Goal: Information Seeking & Learning: Learn about a topic

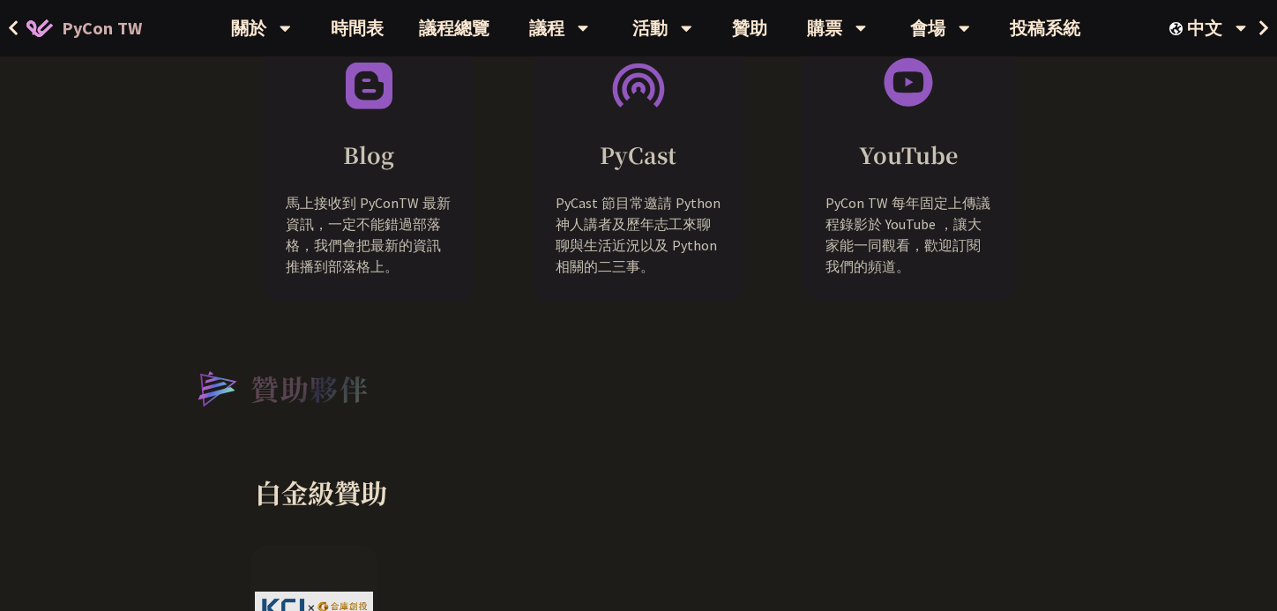
scroll to position [1629, 0]
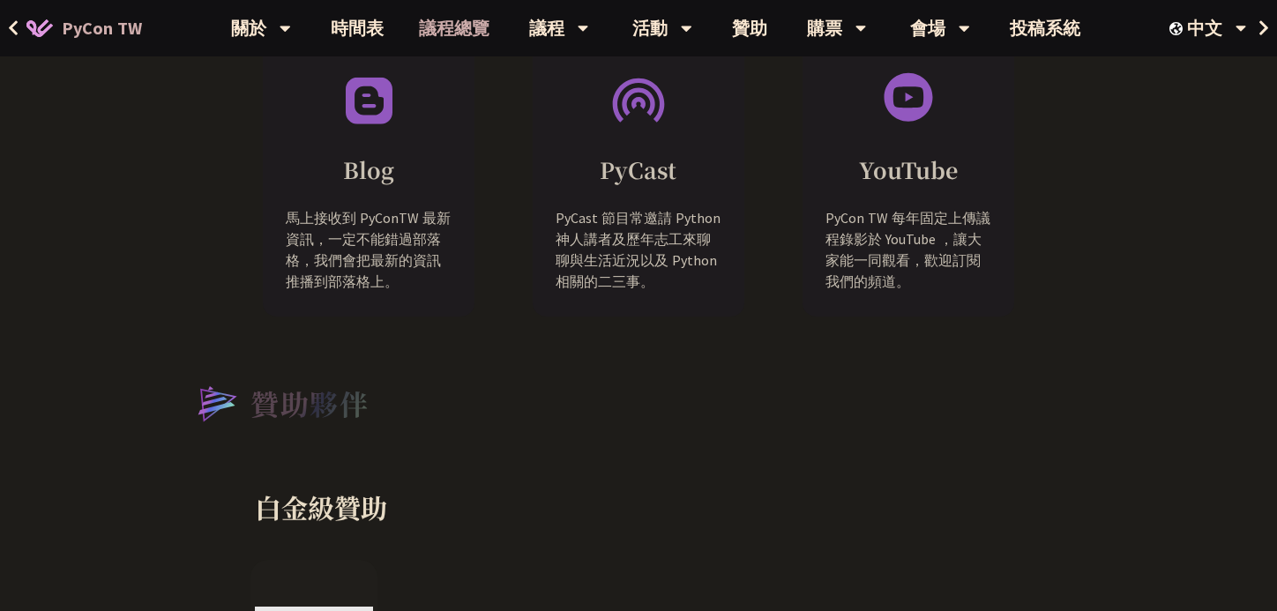
click at [462, 40] on link "議程總覽" at bounding box center [454, 28] width 106 height 56
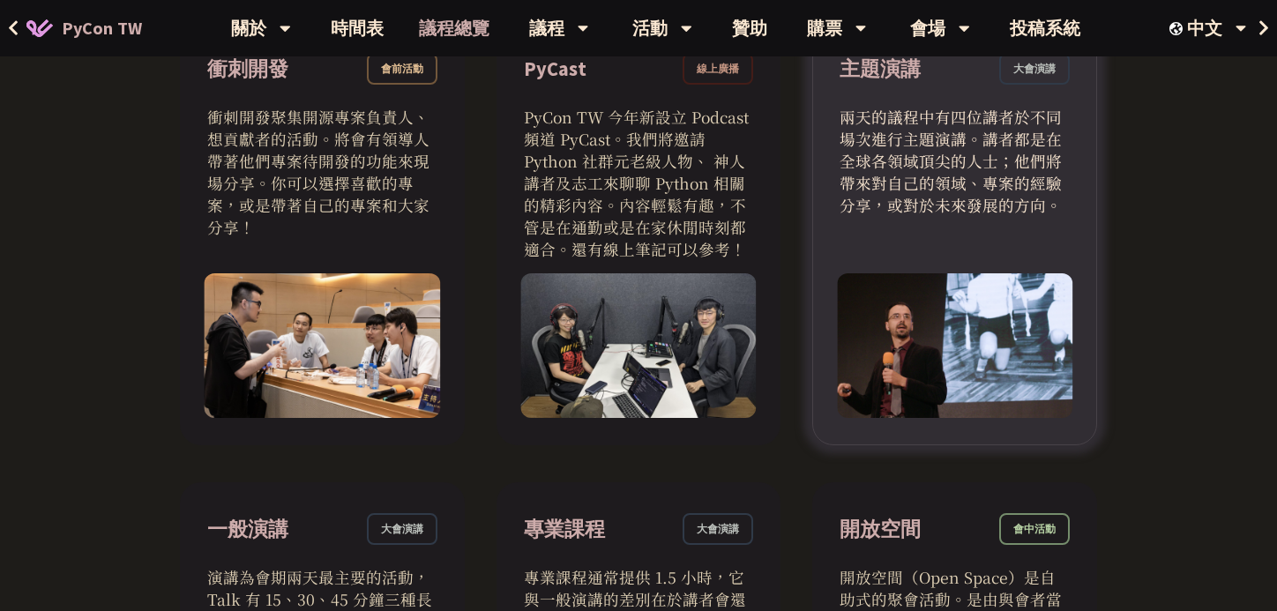
scroll to position [659, 0]
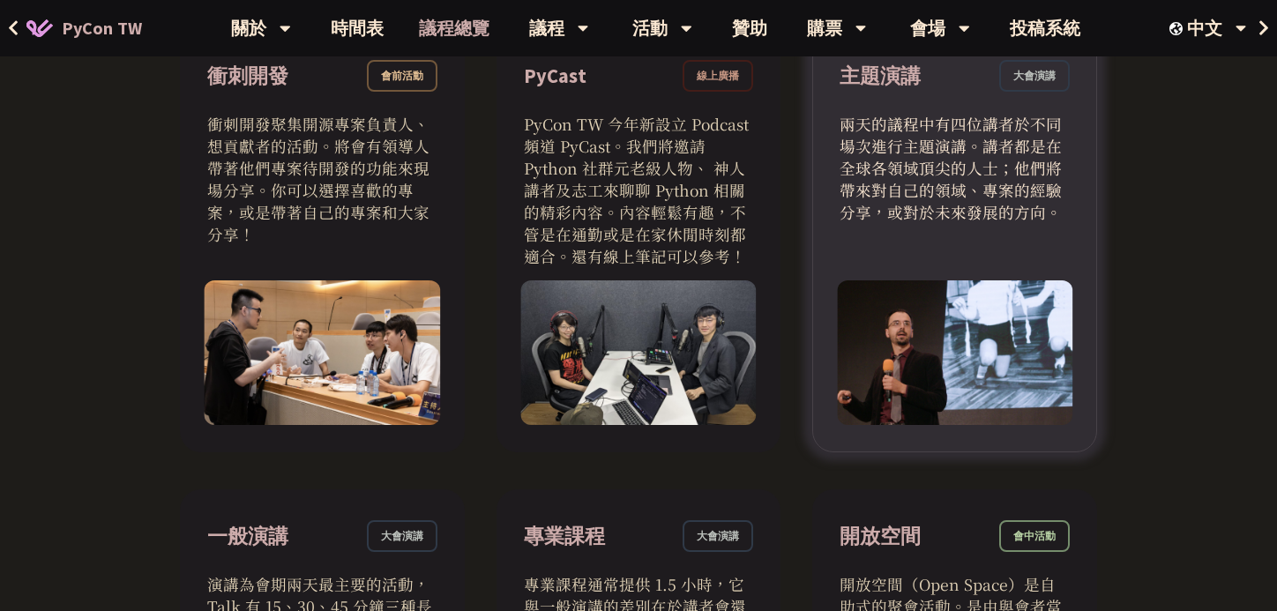
click at [1002, 99] on div "主題演講 大會演講" at bounding box center [954, 86] width 230 height 53
click at [1022, 76] on div "大會演講" at bounding box center [1034, 76] width 71 height 32
click at [936, 91] on div "主題演講 大會演講" at bounding box center [954, 86] width 230 height 53
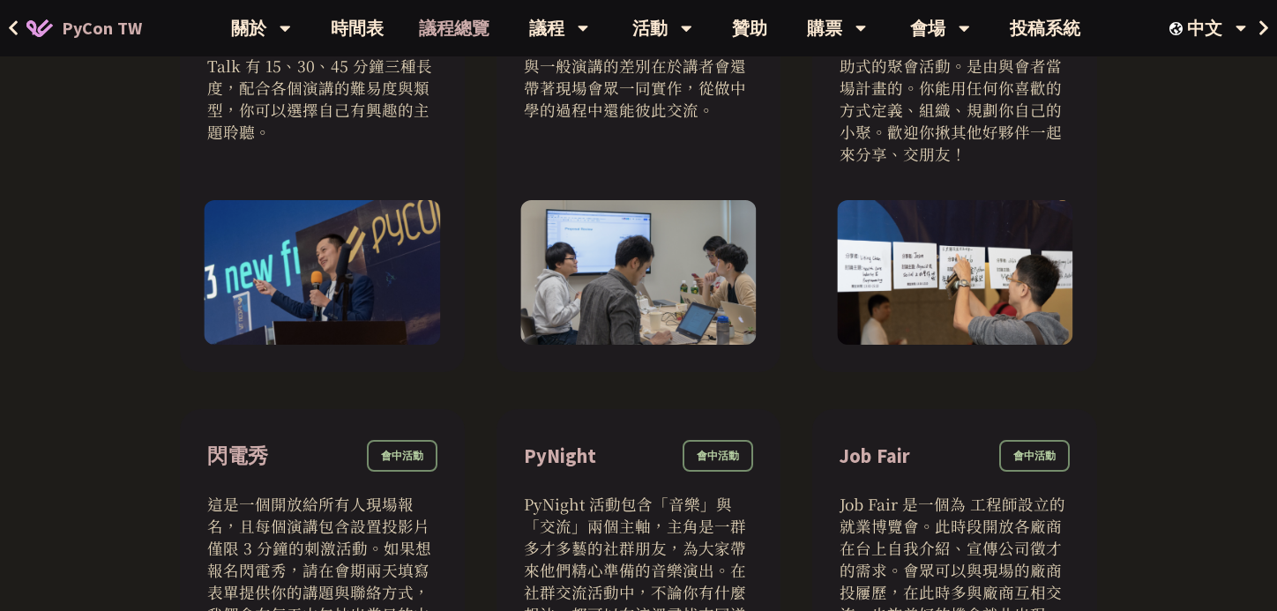
scroll to position [819, 0]
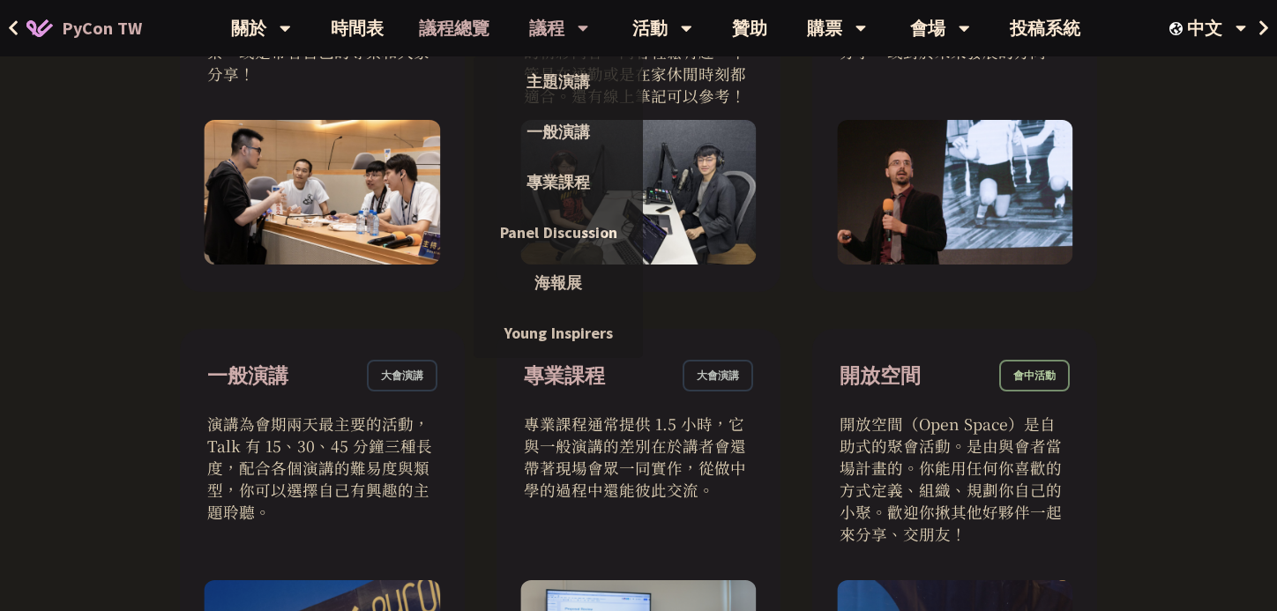
click at [538, 30] on div "議程" at bounding box center [559, 28] width 60 height 56
click at [561, 86] on link "主題演講" at bounding box center [558, 81] width 169 height 41
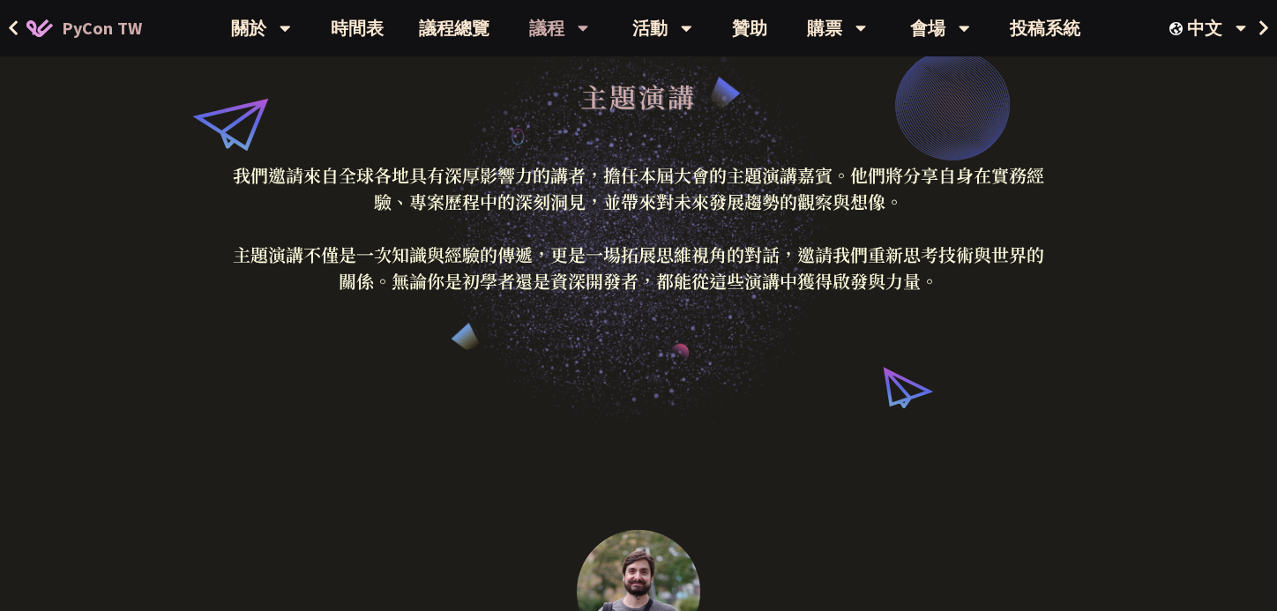
scroll to position [64, 0]
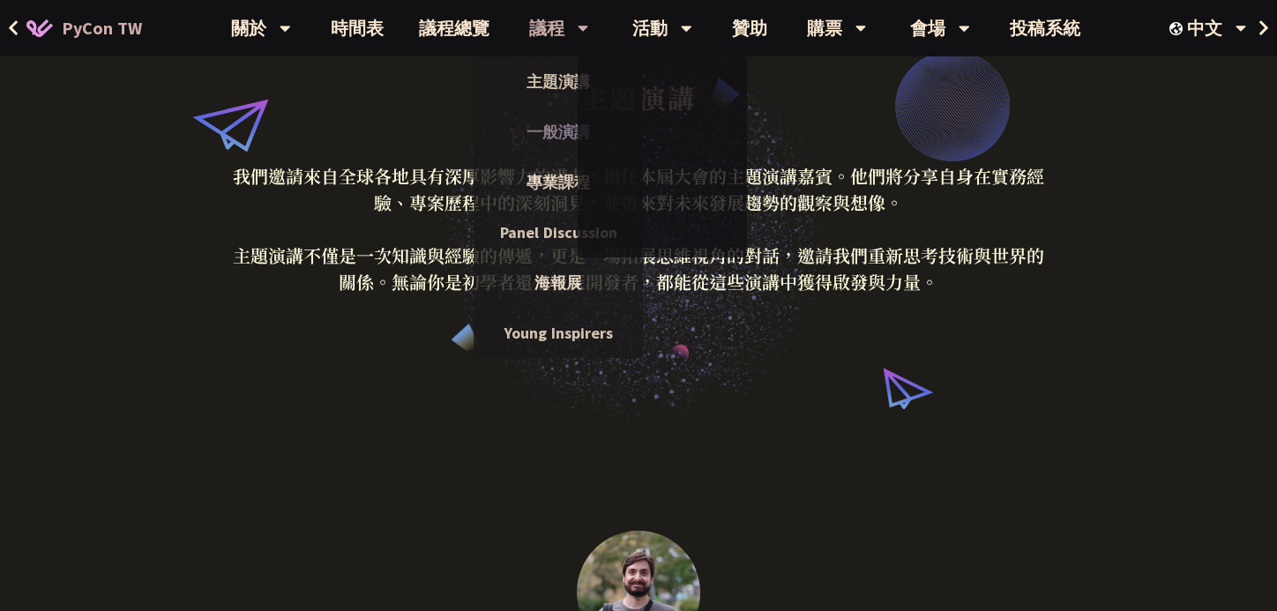
click at [543, 128] on link "一般演講" at bounding box center [558, 131] width 169 height 41
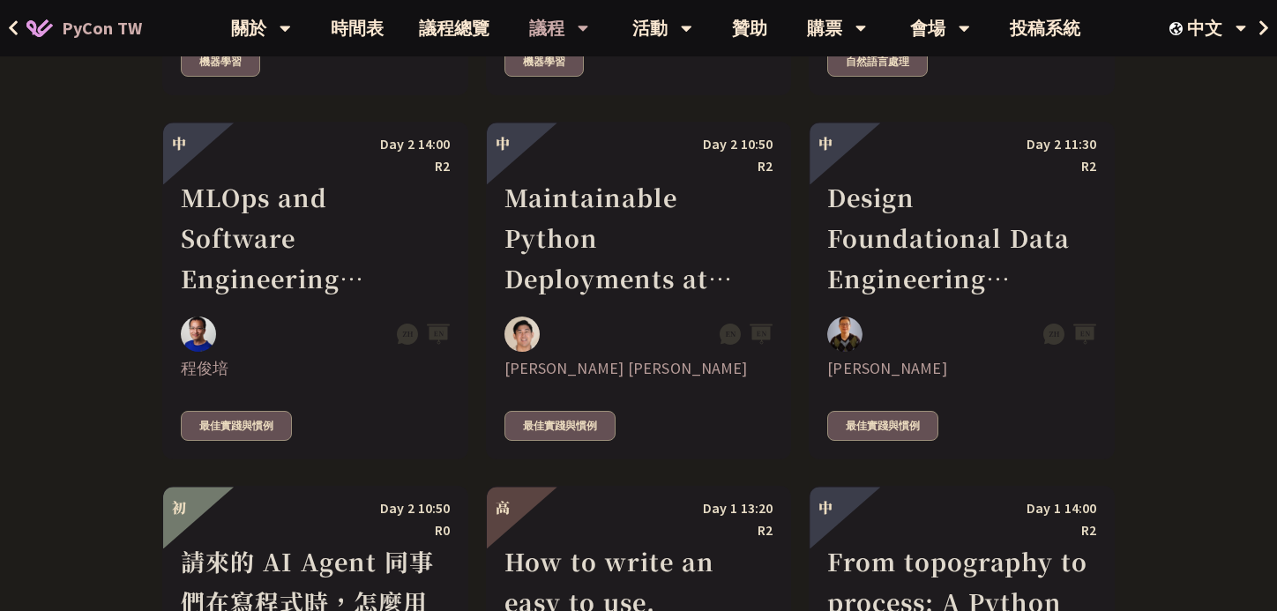
scroll to position [4217, 0]
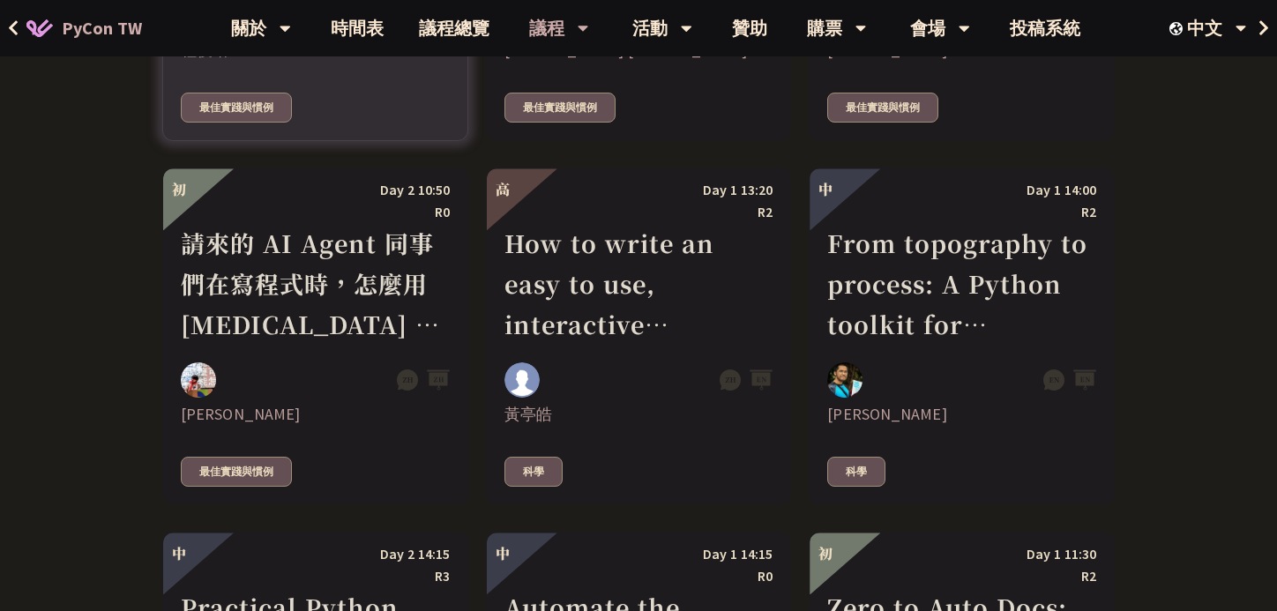
click at [303, 243] on div "請來的 AI Agent 同事們在寫程式時，怎麼用 [MEDICAL_DATA] 去除各種幻想與盲點" at bounding box center [315, 284] width 269 height 122
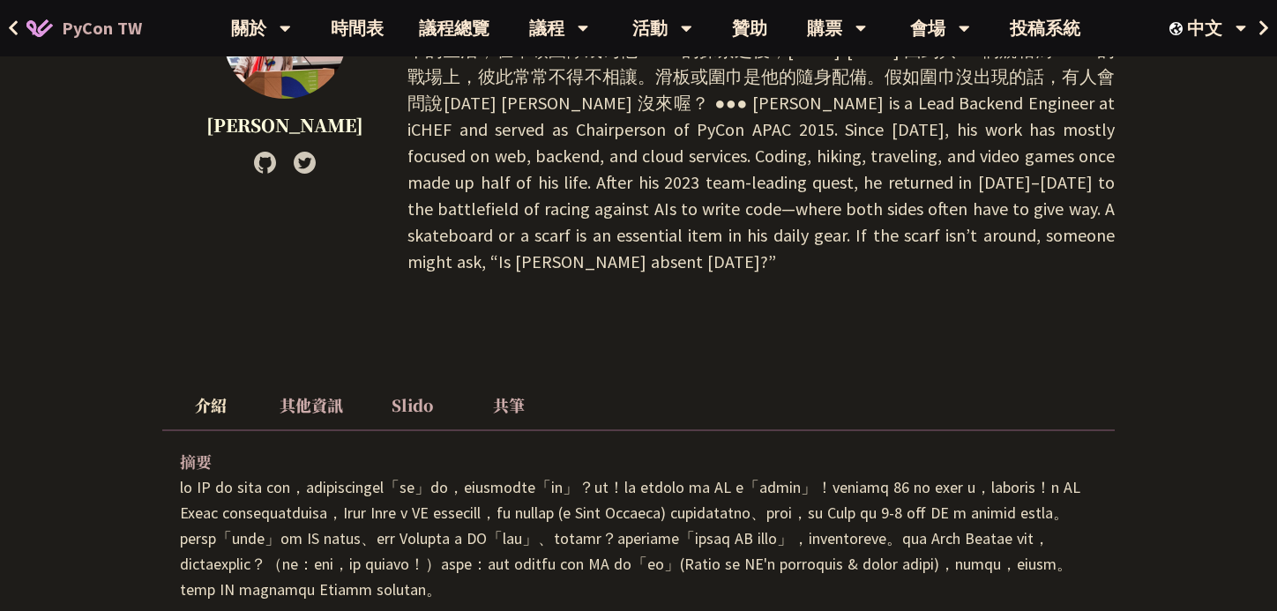
scroll to position [356, 0]
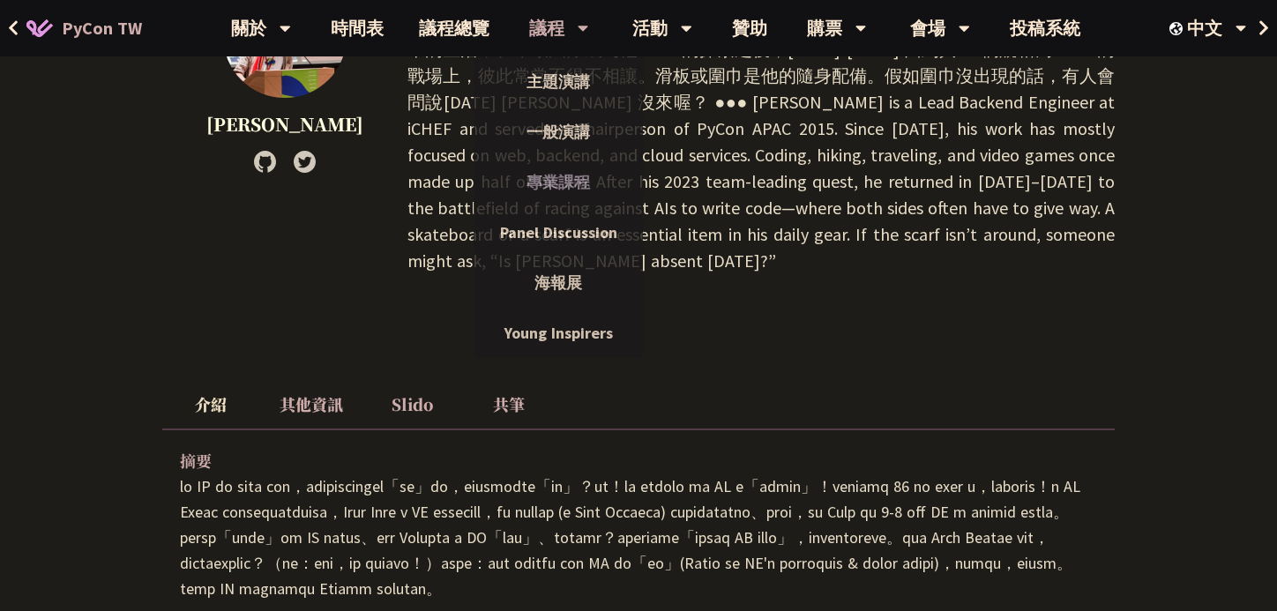
click at [577, 175] on link "專業課程" at bounding box center [558, 181] width 169 height 41
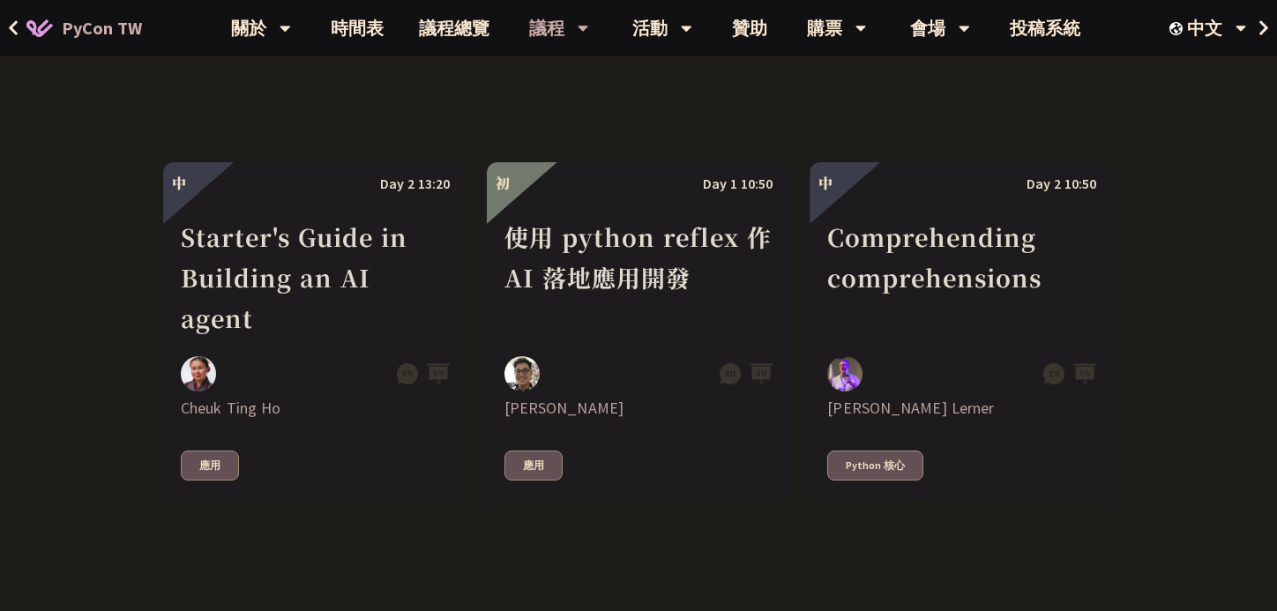
scroll to position [638, 0]
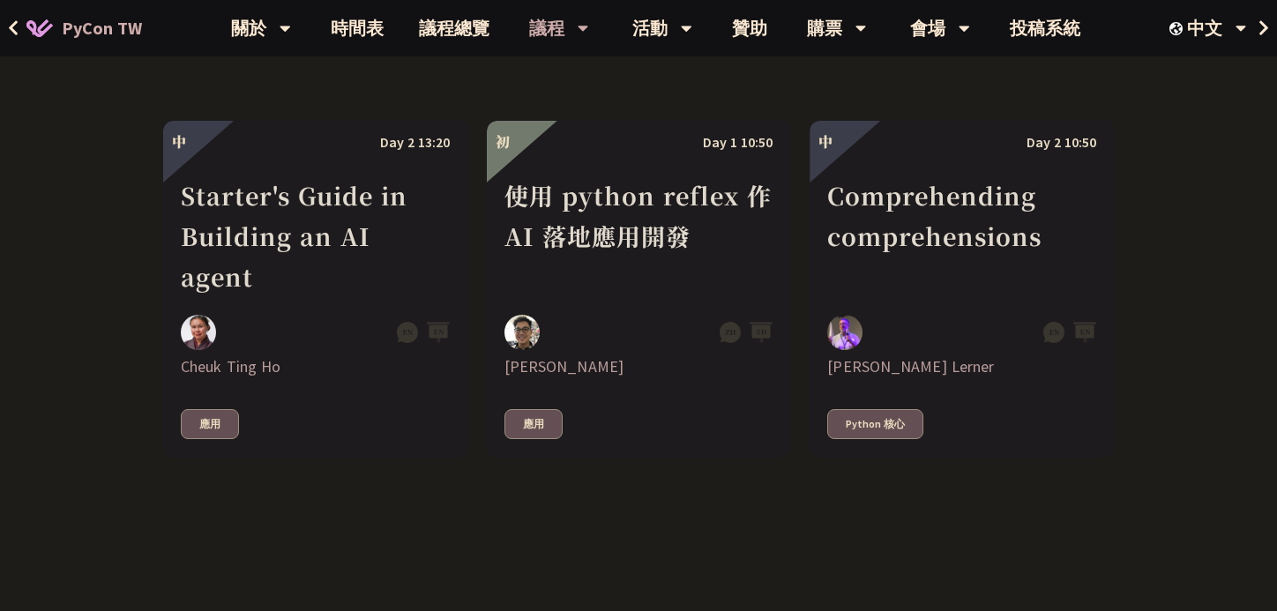
click at [614, 544] on div "中 Day 2 13:20 Starter's Guide in Building an AI agent Cheuk Ting Ho 應用 初 Day 1 …" at bounding box center [638, 288] width 952 height 655
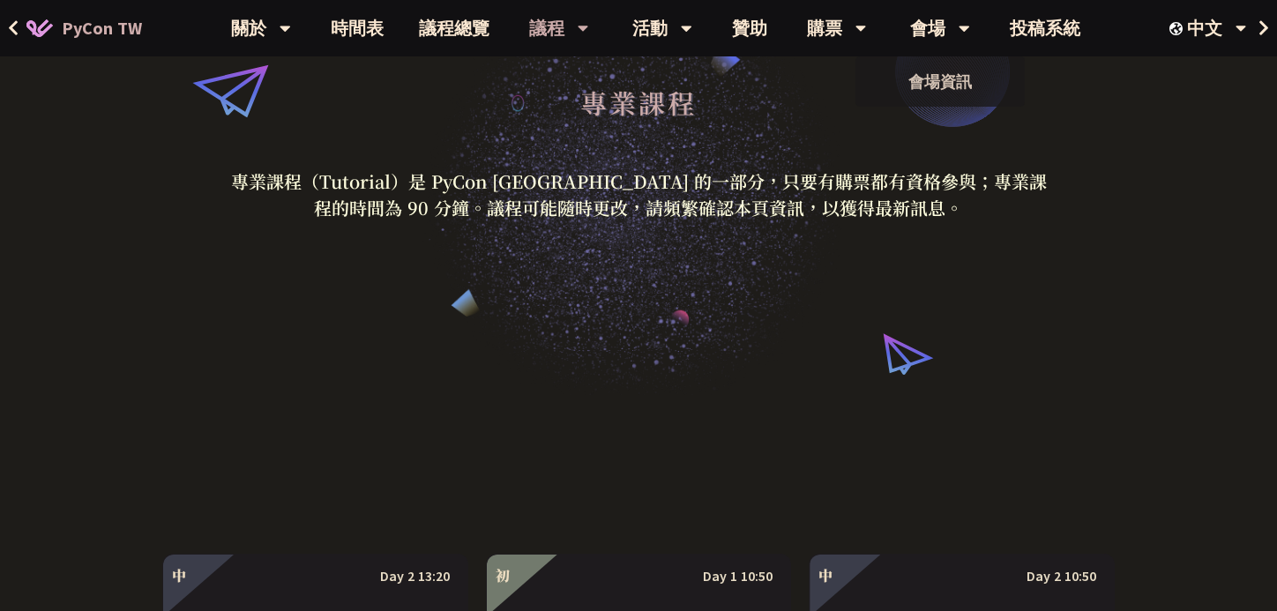
scroll to position [0, 0]
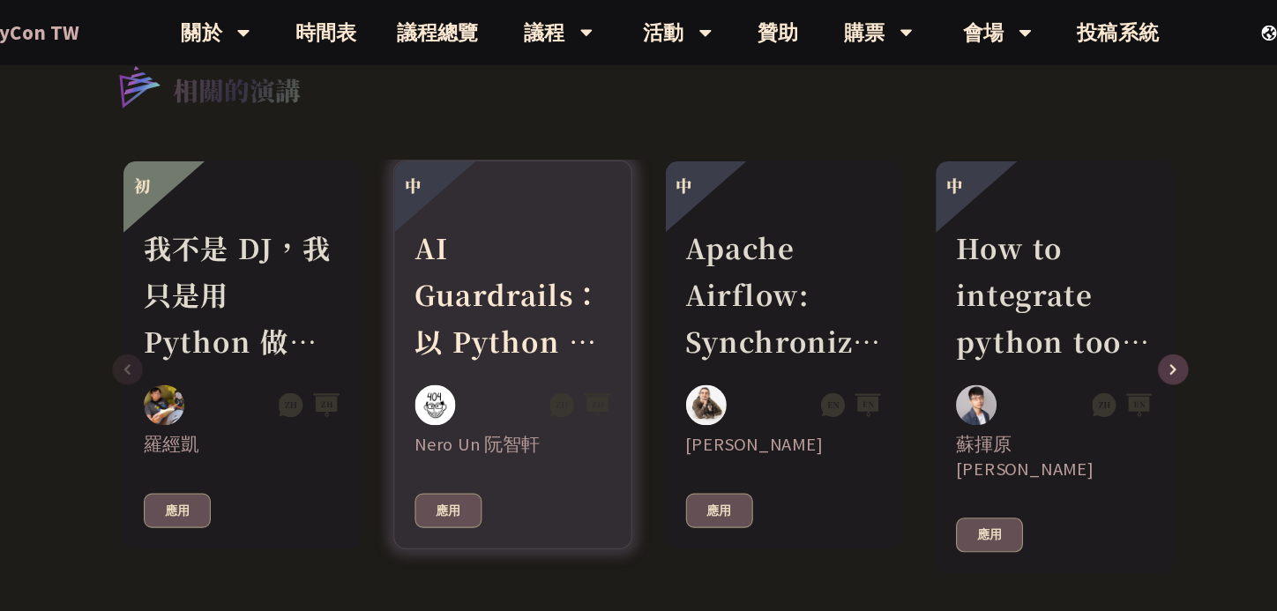
scroll to position [1045, 0]
